Goal: Download file/media

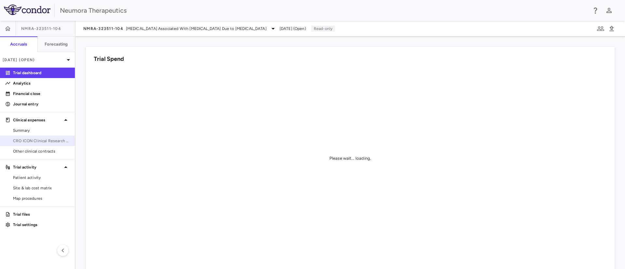
click at [50, 142] on span "CRO ICON Clinical Research Limited" at bounding box center [41, 141] width 57 height 6
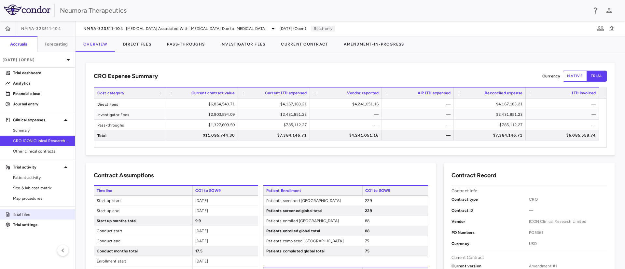
click at [32, 214] on p "Trial files" at bounding box center [41, 215] width 57 height 6
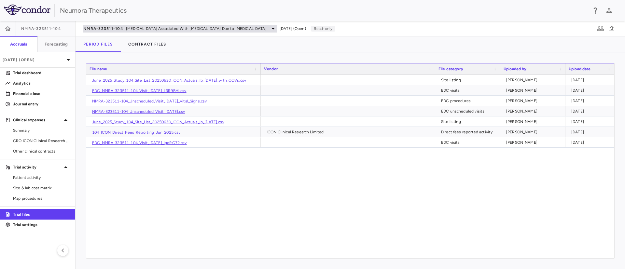
click at [217, 28] on span "[MEDICAL_DATA] Associated With [MEDICAL_DATA] Due to [MEDICAL_DATA]" at bounding box center [196, 29] width 141 height 6
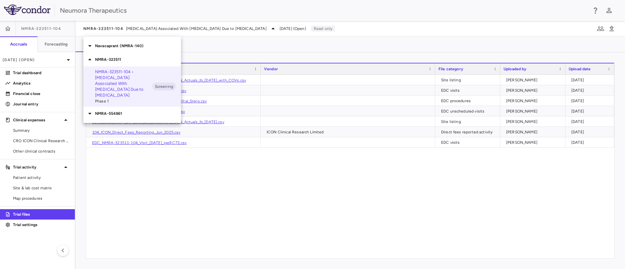
click at [125, 46] on p "Navacaprant (NMRA-140)" at bounding box center [138, 46] width 86 height 6
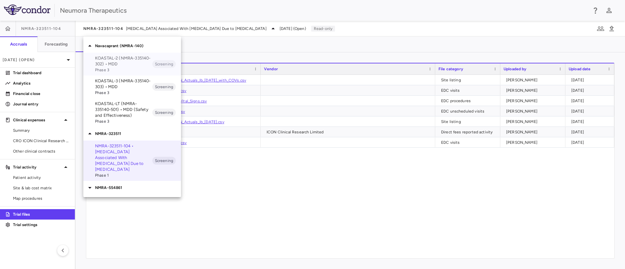
drag, startPoint x: 127, startPoint y: 67, endPoint x: 135, endPoint y: 75, distance: 10.8
click at [127, 67] on span "Phase 3" at bounding box center [123, 70] width 57 height 6
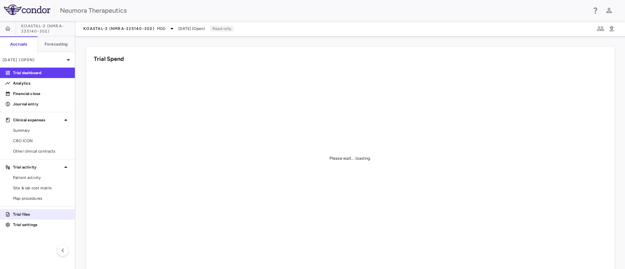
drag, startPoint x: 34, startPoint y: 214, endPoint x: 47, endPoint y: 212, distance: 12.9
click at [34, 214] on p "Trial files" at bounding box center [41, 215] width 57 height 6
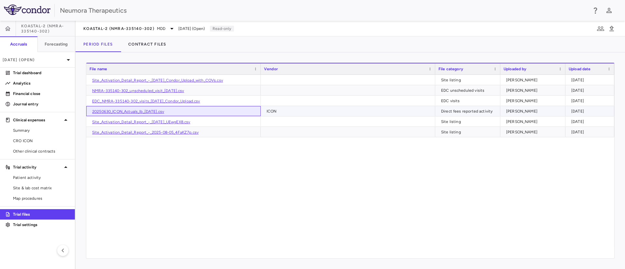
click at [129, 112] on link "20250630_ICON_Actuals_lb_[DATE].csv" at bounding box center [128, 111] width 72 height 5
